Goal: Transaction & Acquisition: Purchase product/service

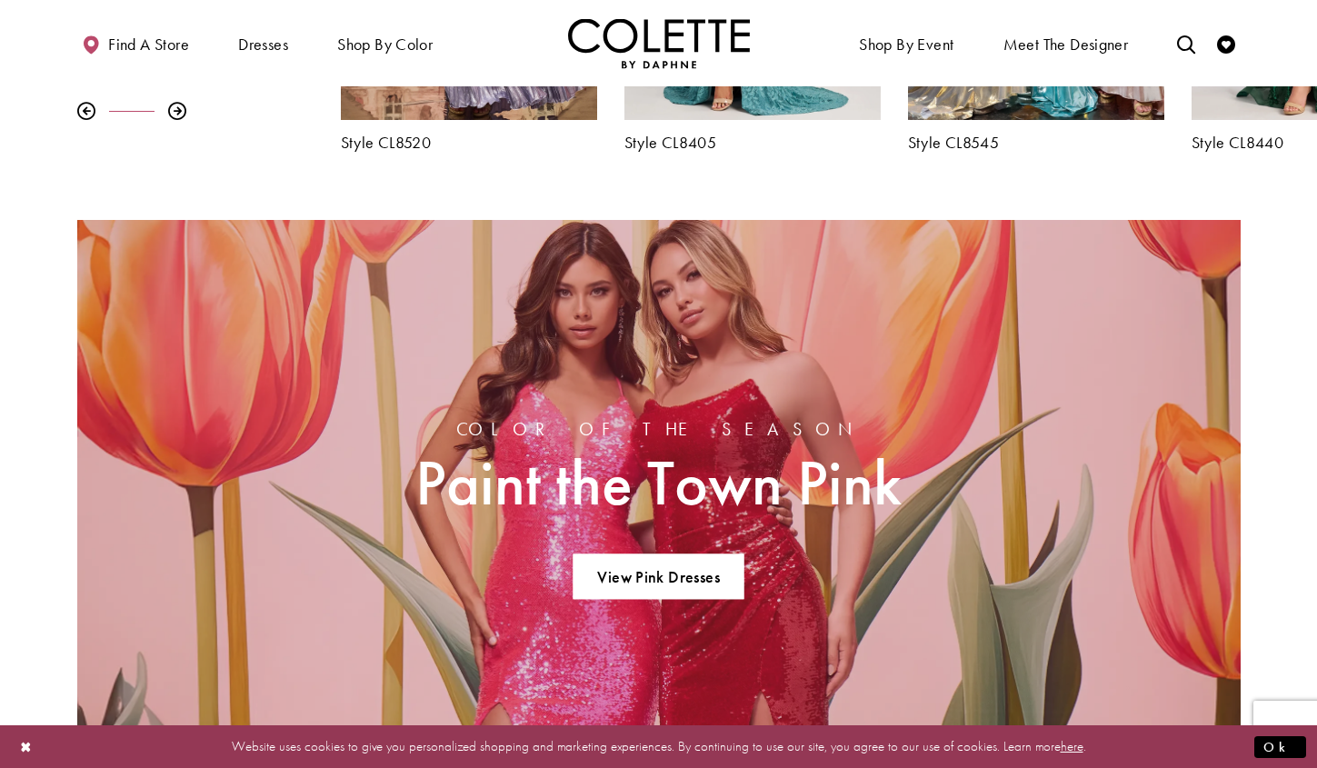
scroll to position [1182, 0]
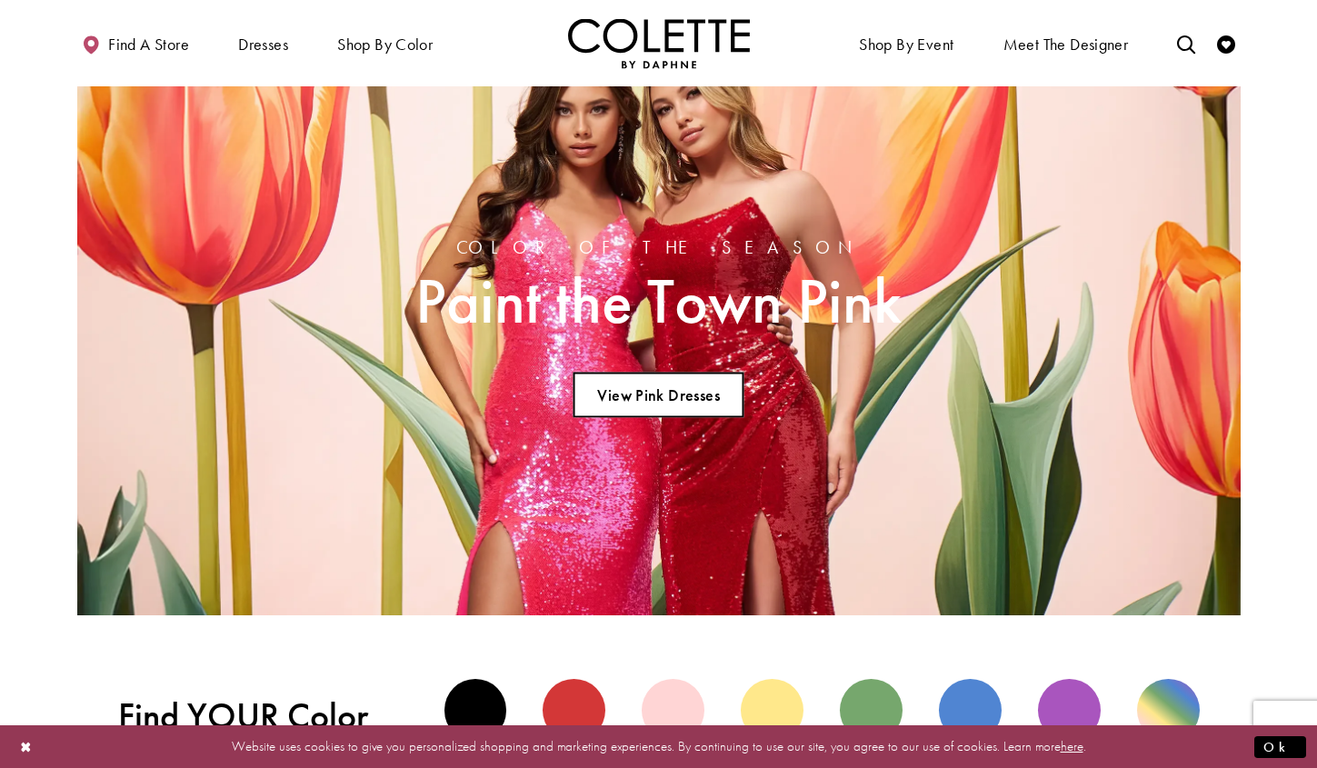
click at [676, 403] on link "View Pink Dresses" at bounding box center [659, 394] width 170 height 45
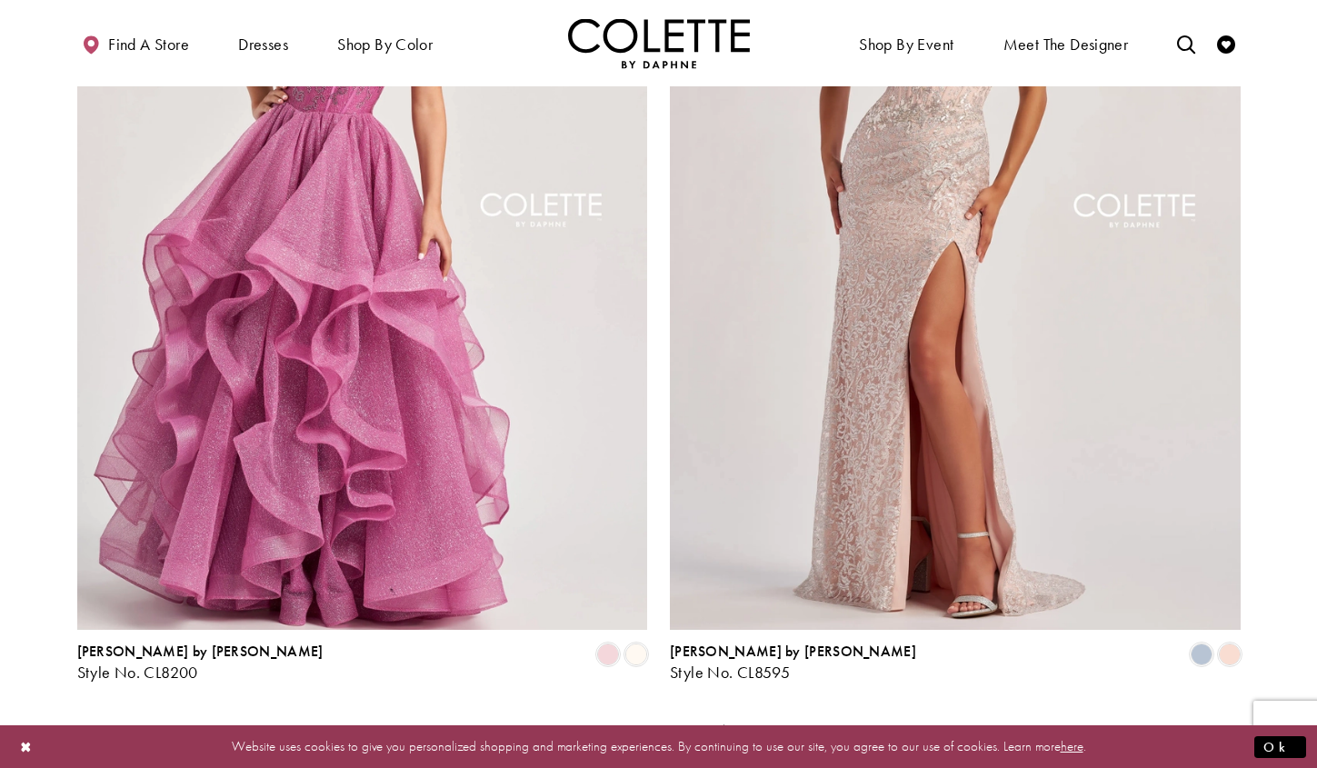
scroll to position [3273, 0]
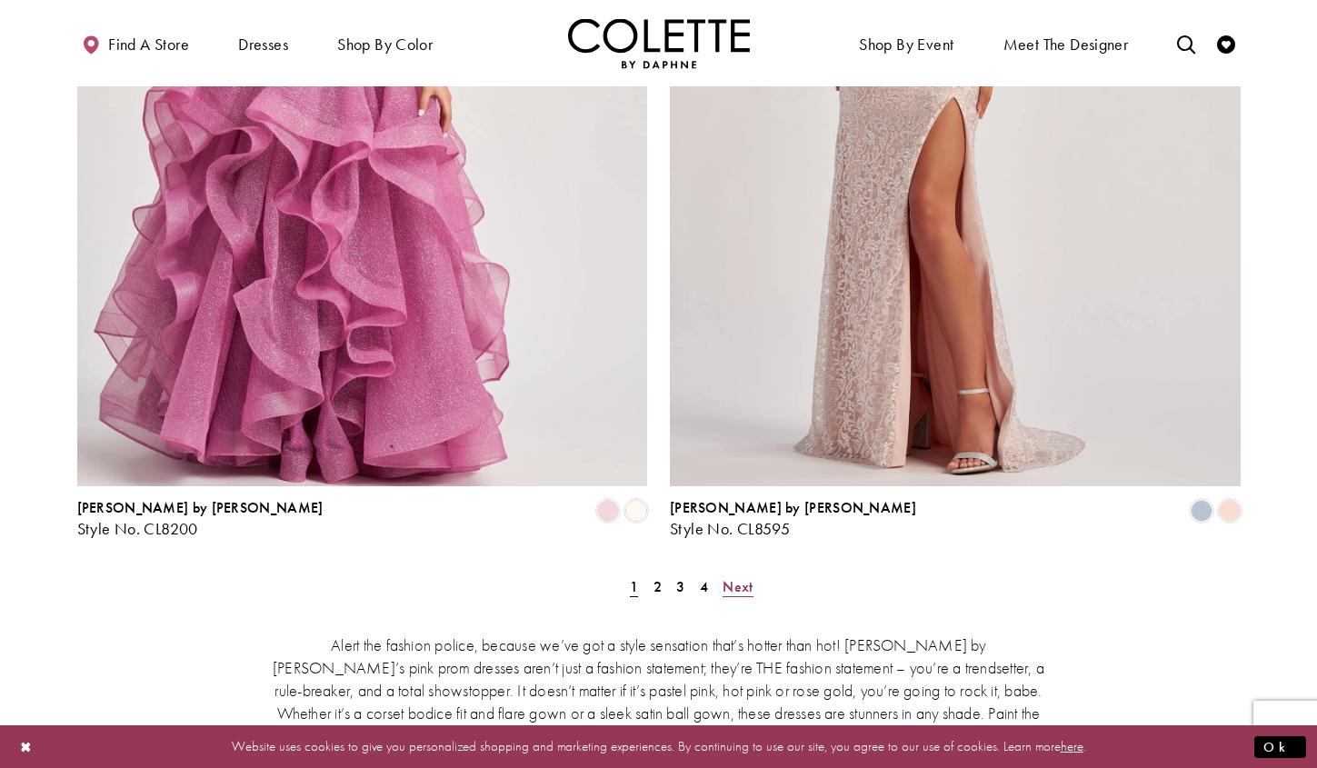
click at [741, 577] on span "Next" at bounding box center [738, 586] width 30 height 19
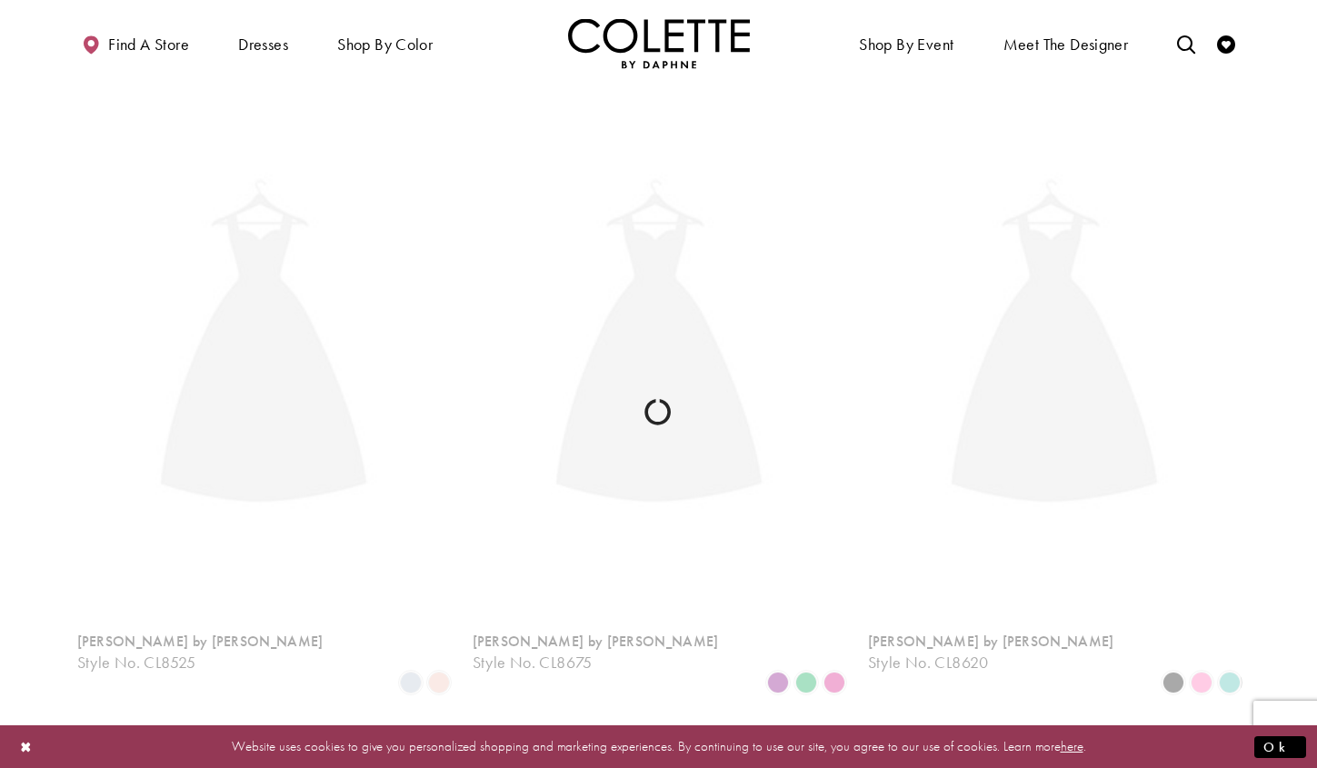
scroll to position [98, 0]
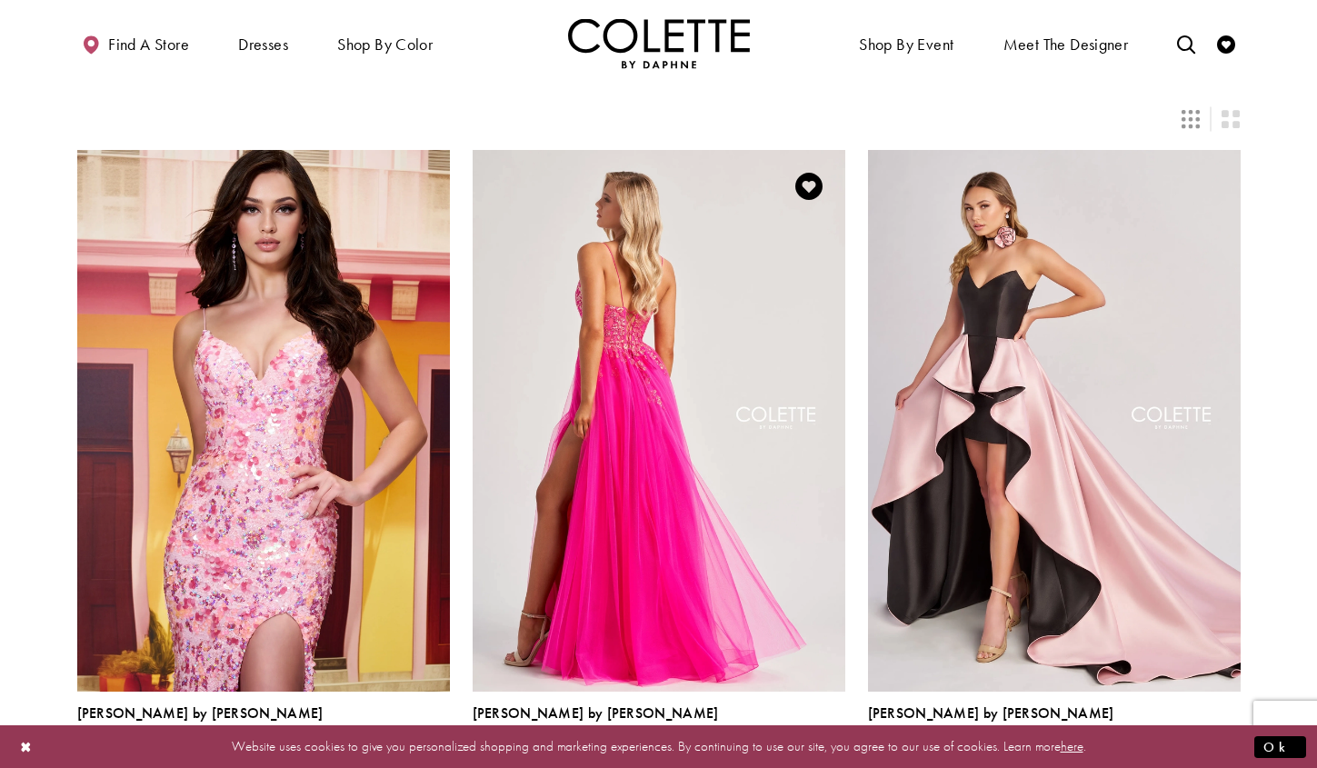
click at [666, 388] on img "Visit Colette by Daphne Style No. CL8030 Page" at bounding box center [659, 421] width 373 height 542
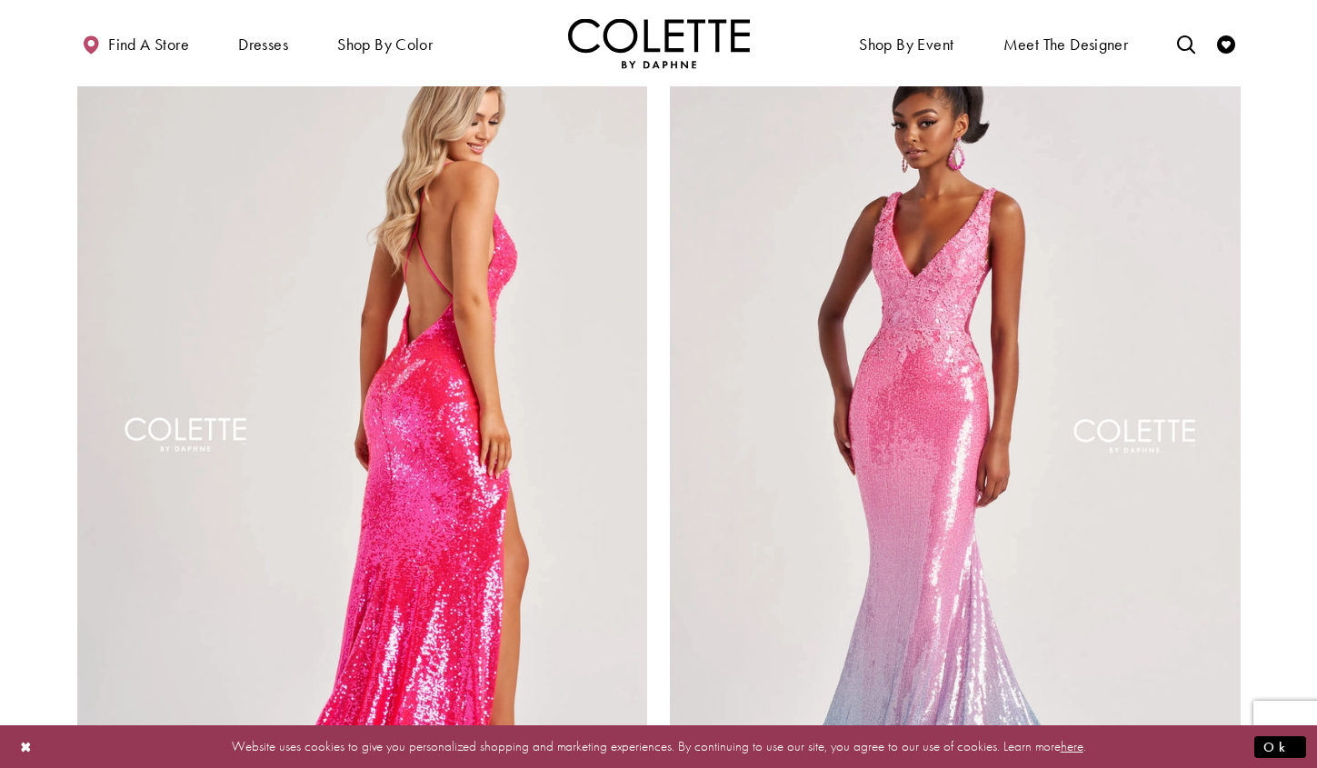
scroll to position [3008, 0]
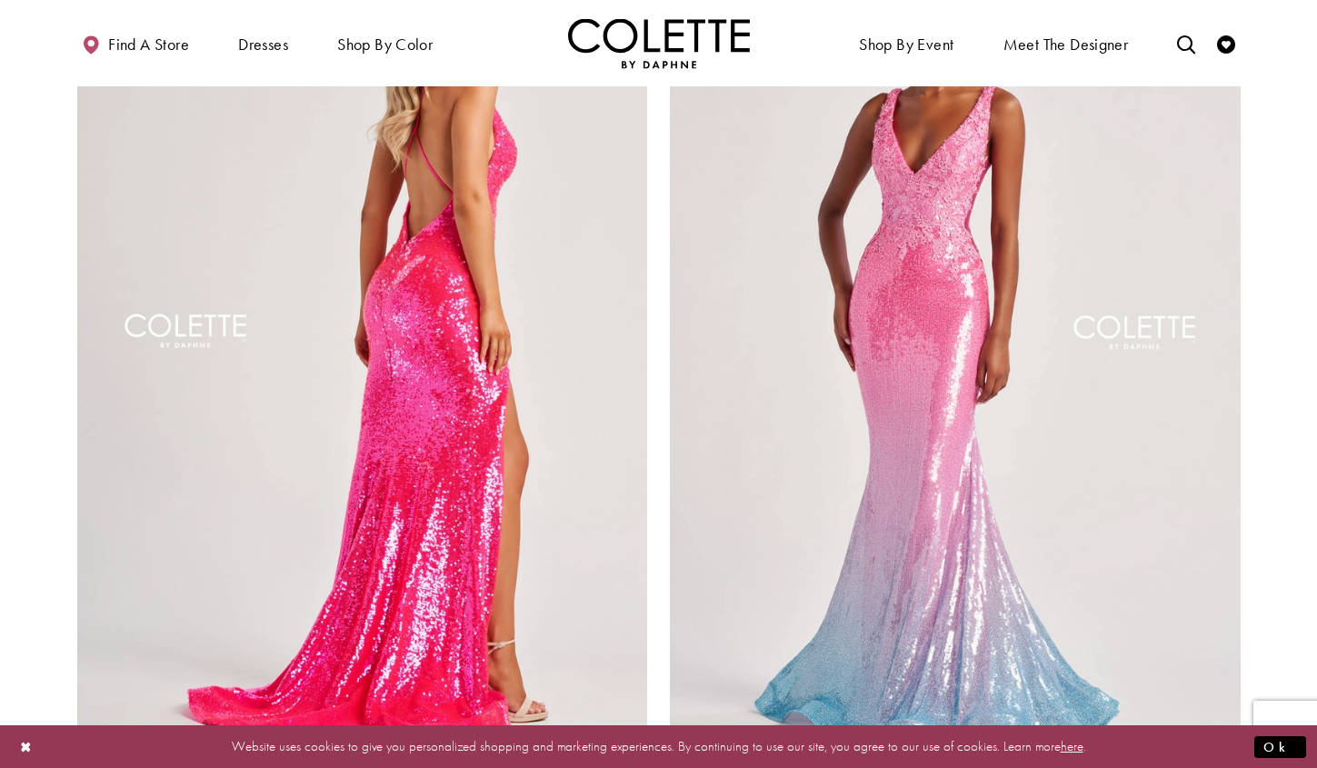
click at [457, 372] on img "Visit Colette by Daphne Style No. CL8070 Page" at bounding box center [362, 337] width 571 height 830
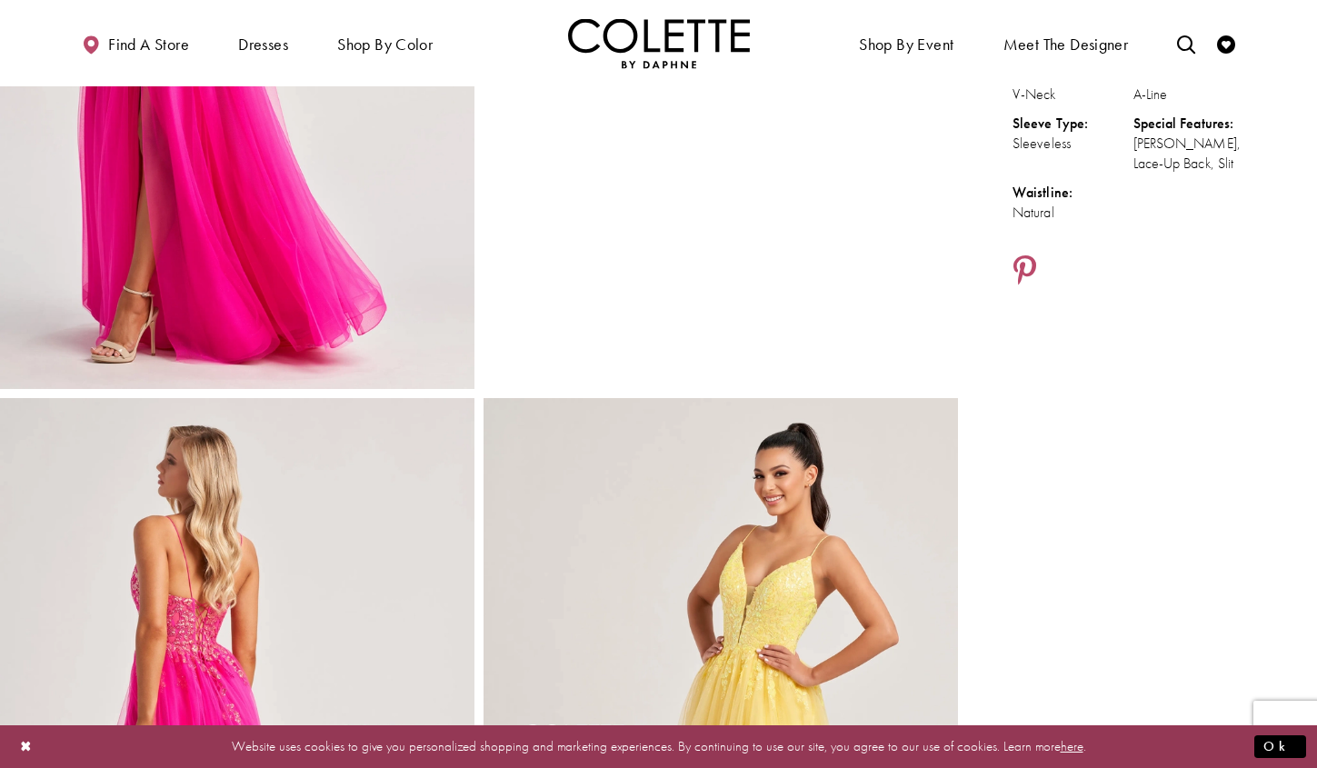
scroll to position [273, 0]
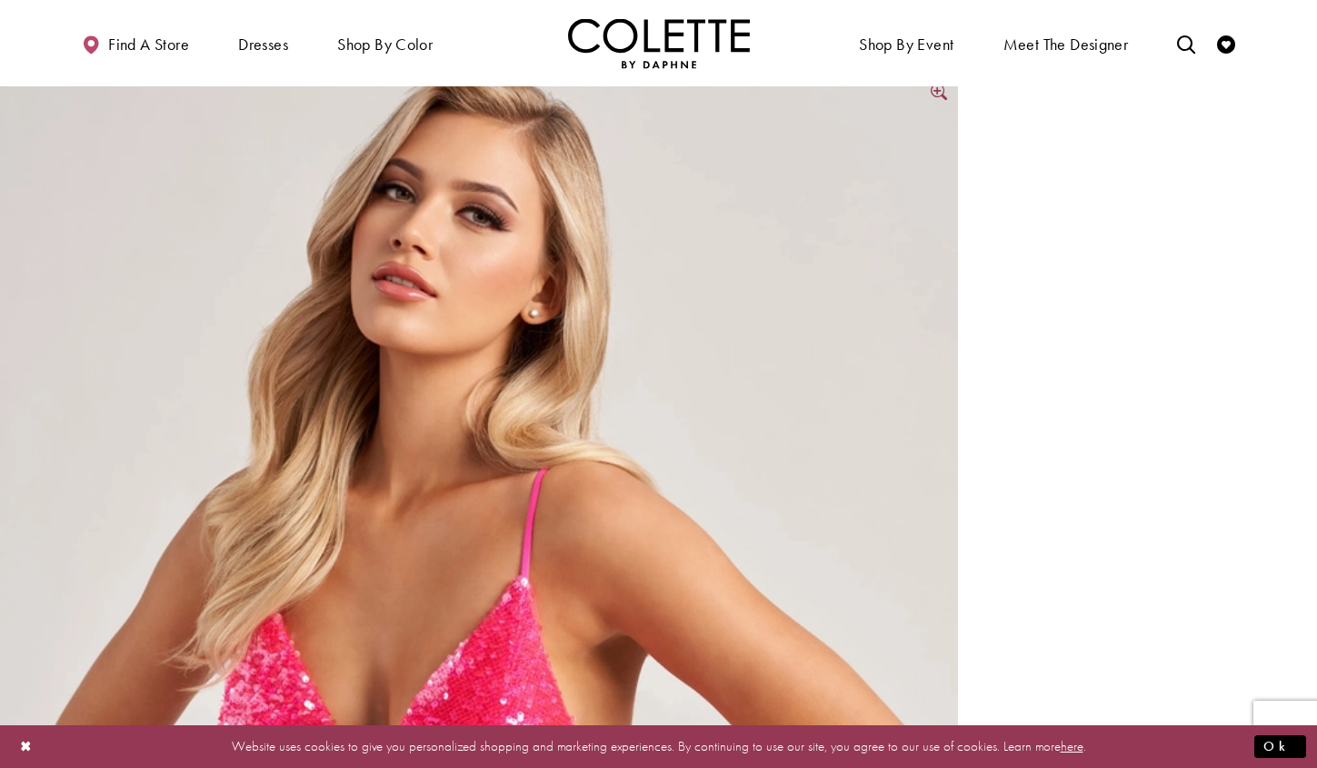
scroll to position [1455, 0]
